Goal: Check status: Check status

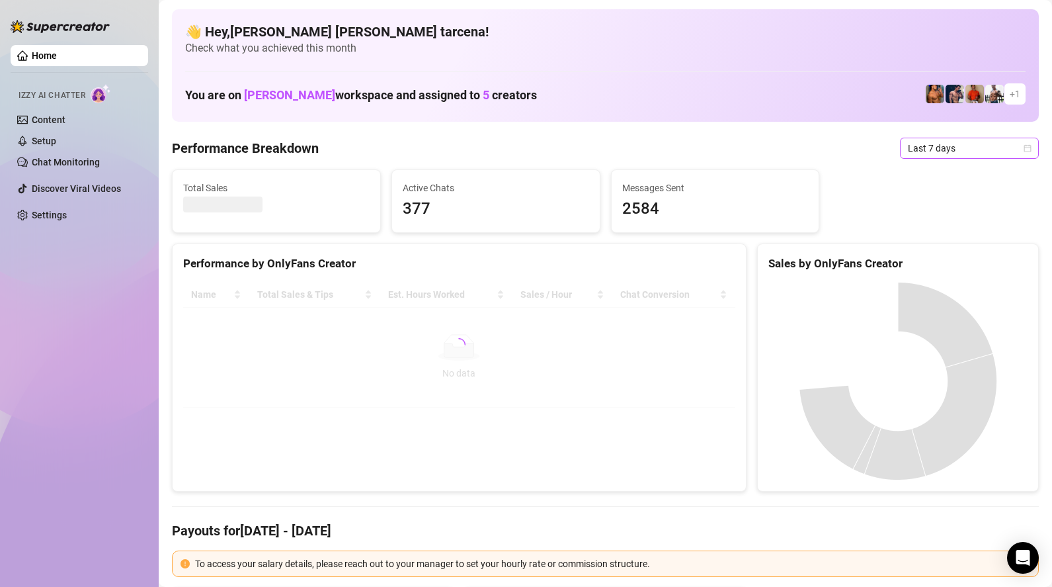
click at [985, 154] on span "Last 7 days" at bounding box center [969, 148] width 123 height 20
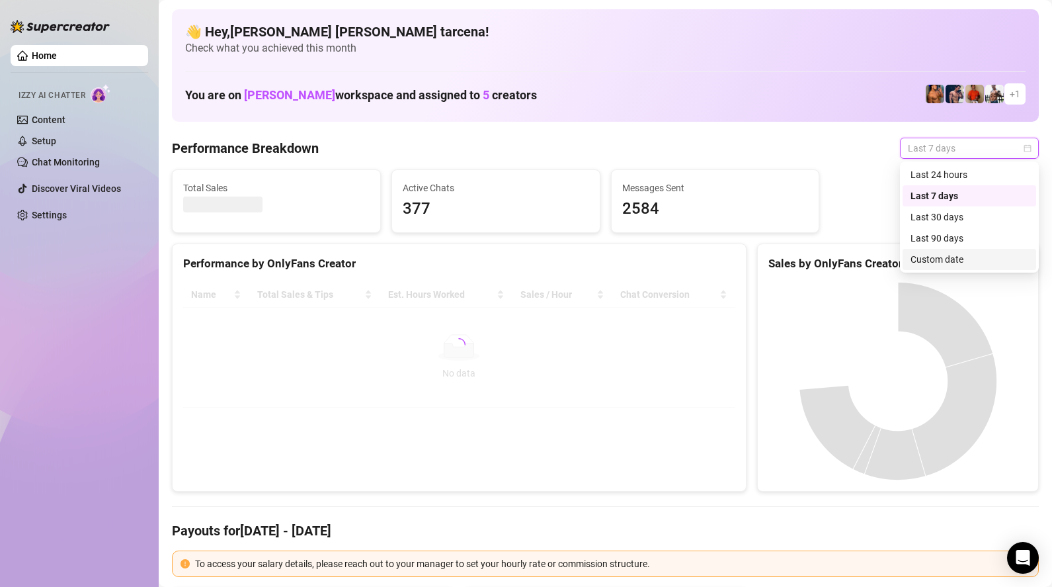
click at [952, 262] on div "Custom date" at bounding box center [970, 259] width 118 height 15
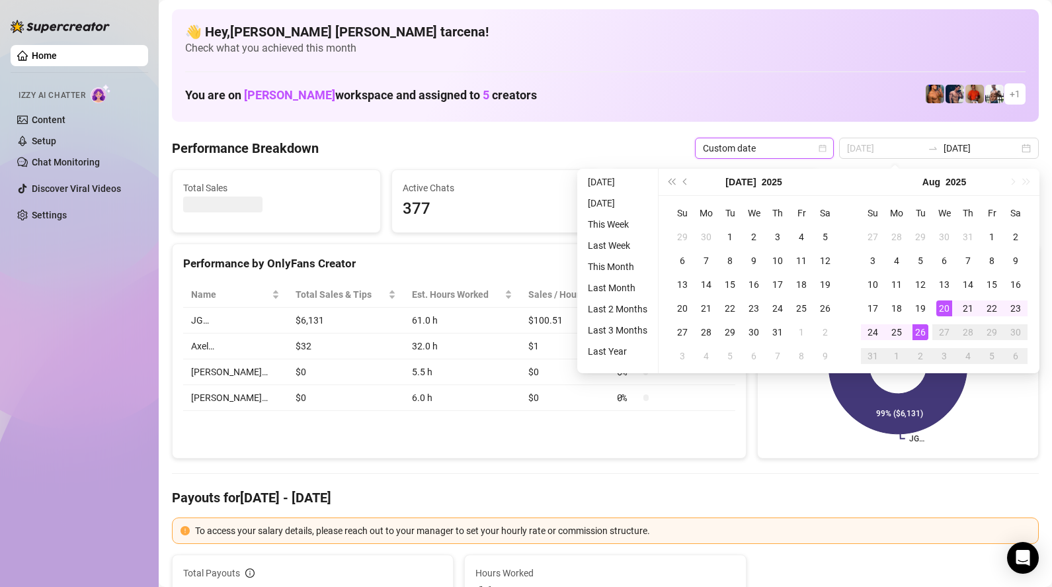
type input "[DATE]"
click at [920, 335] on div "26" at bounding box center [920, 332] width 16 height 16
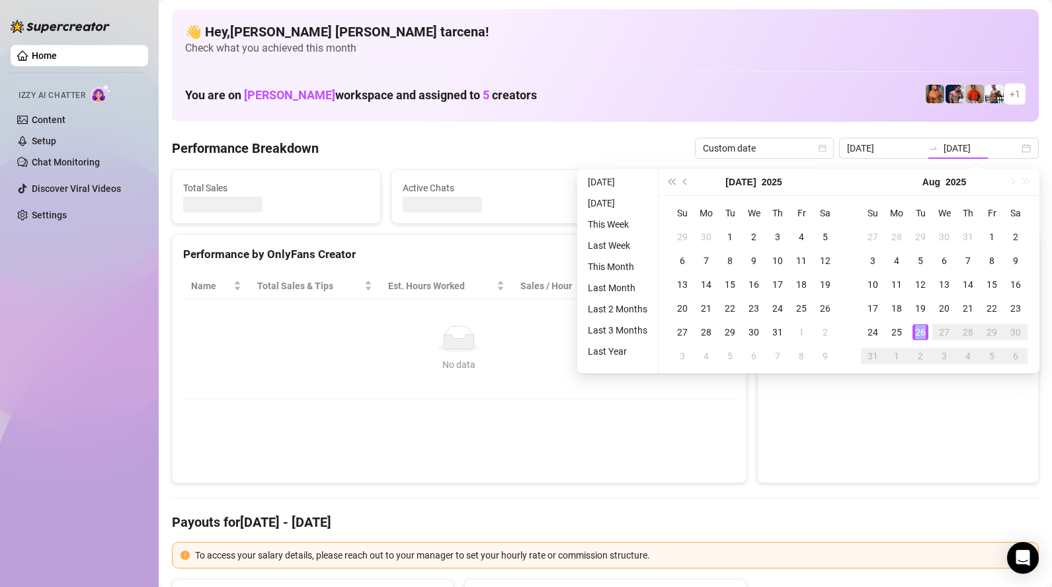
type input "[DATE]"
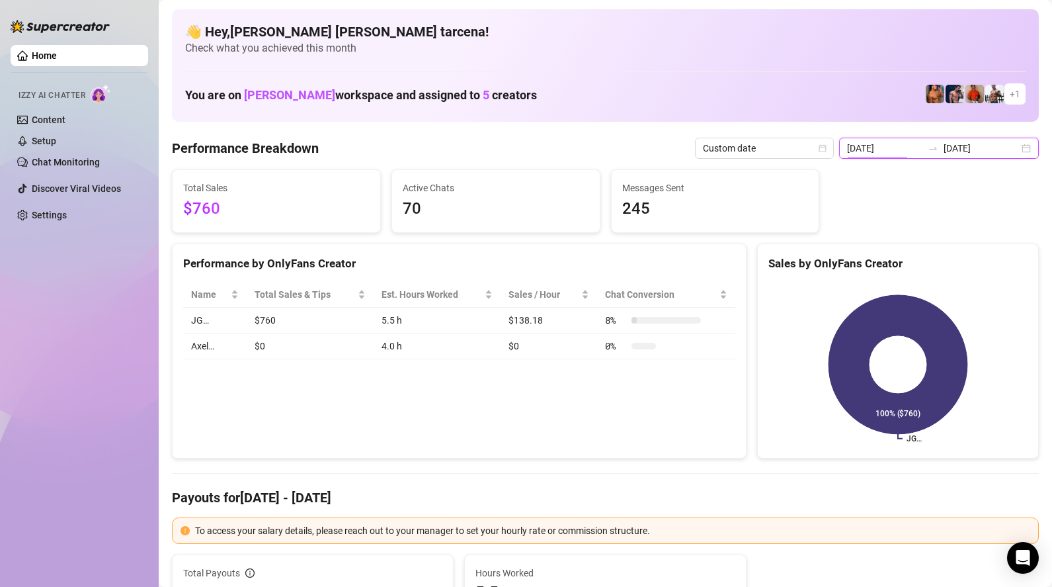
click at [922, 149] on input "[DATE]" at bounding box center [884, 148] width 75 height 15
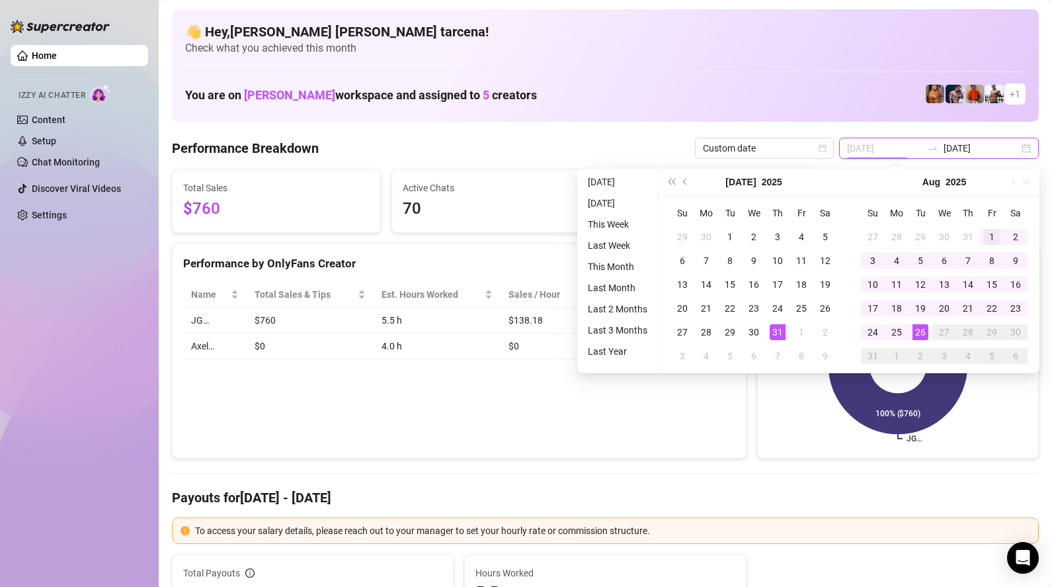
type input "[DATE]"
click at [985, 237] on div "1" at bounding box center [992, 237] width 16 height 16
type input "[DATE]"
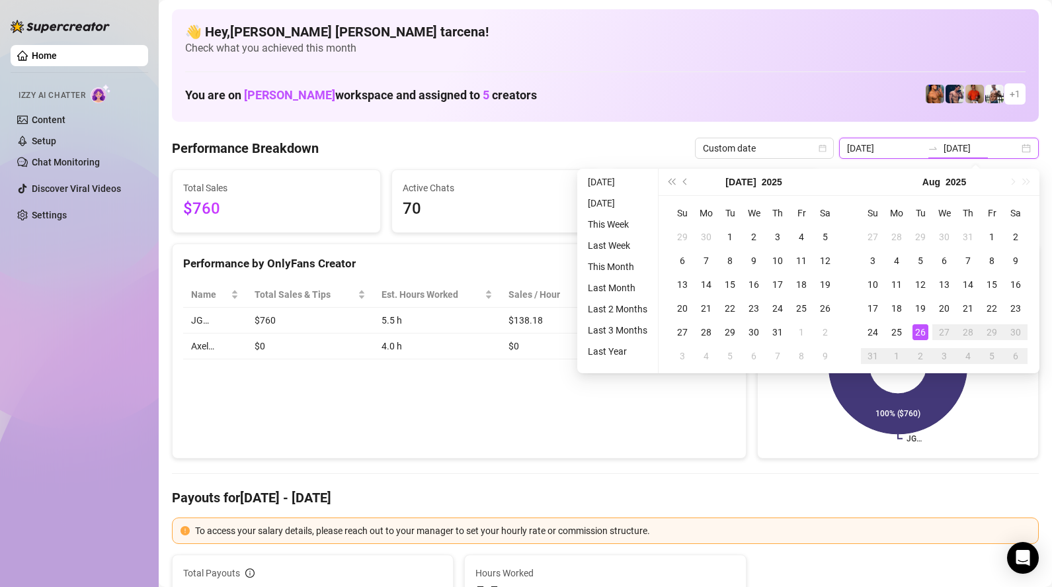
type input "[DATE]"
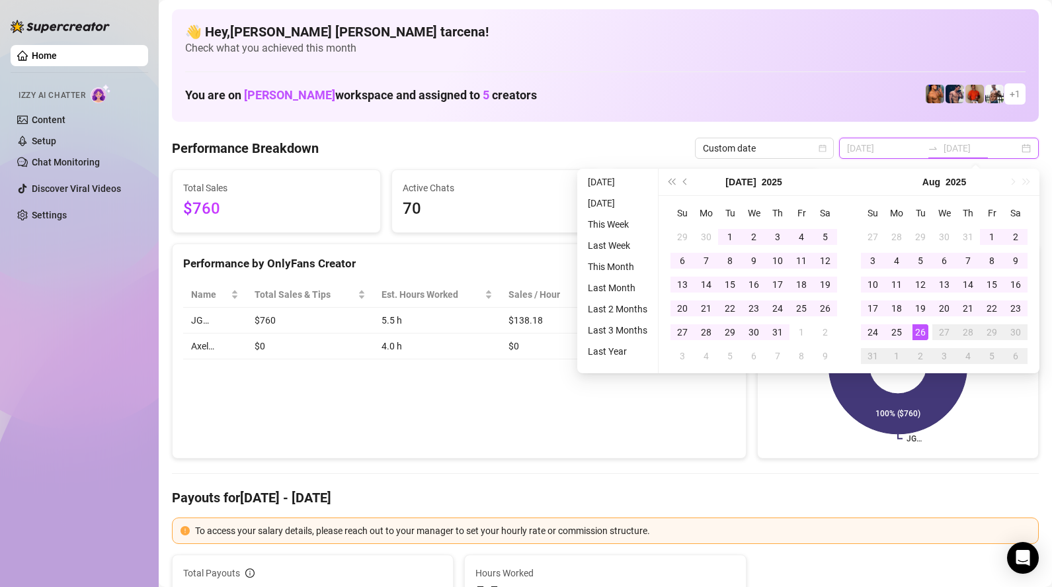
type input "[DATE]"
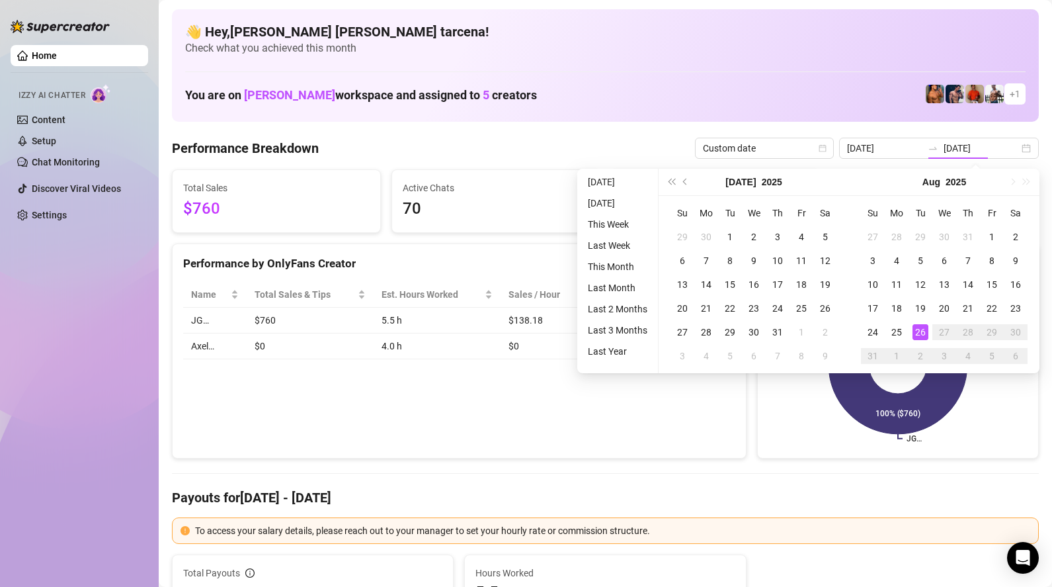
click at [529, 403] on div "Performance by OnlyFans Creator Name Total Sales & Tips Est. Hours Worked Sales…" at bounding box center [459, 351] width 575 height 216
